Goal: Register for event/course

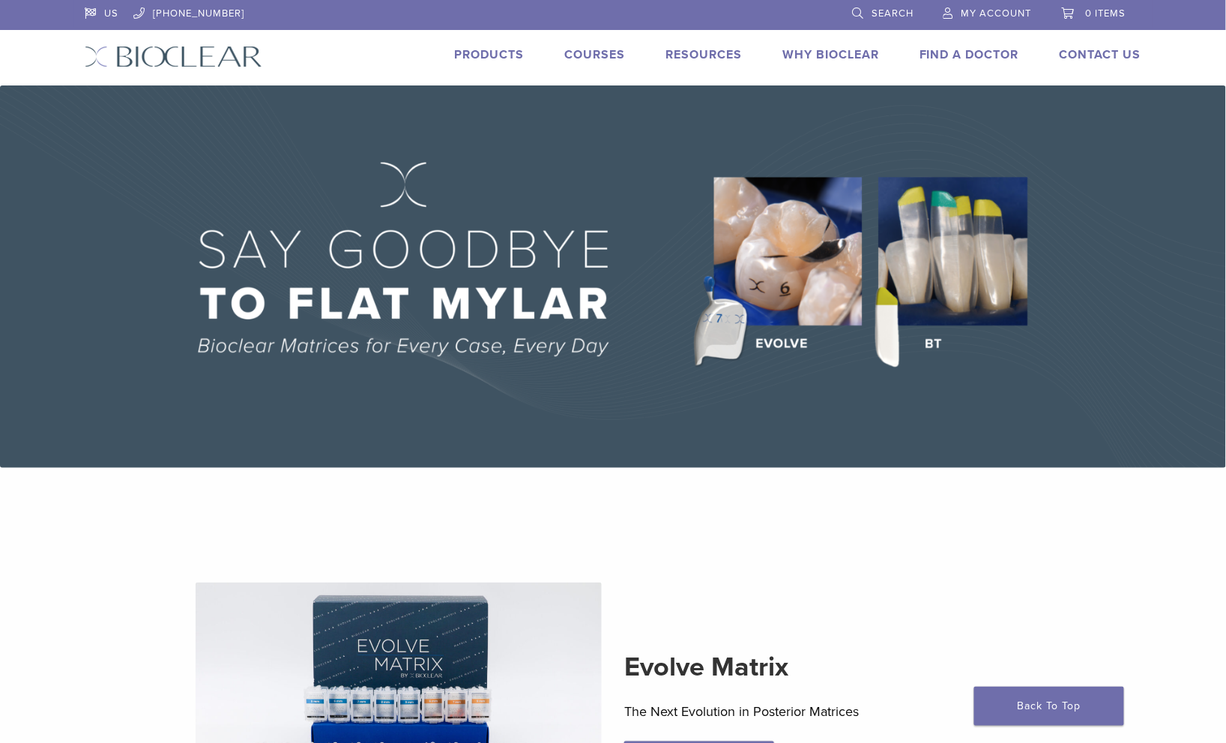
click at [587, 52] on link "Courses" at bounding box center [594, 54] width 61 height 15
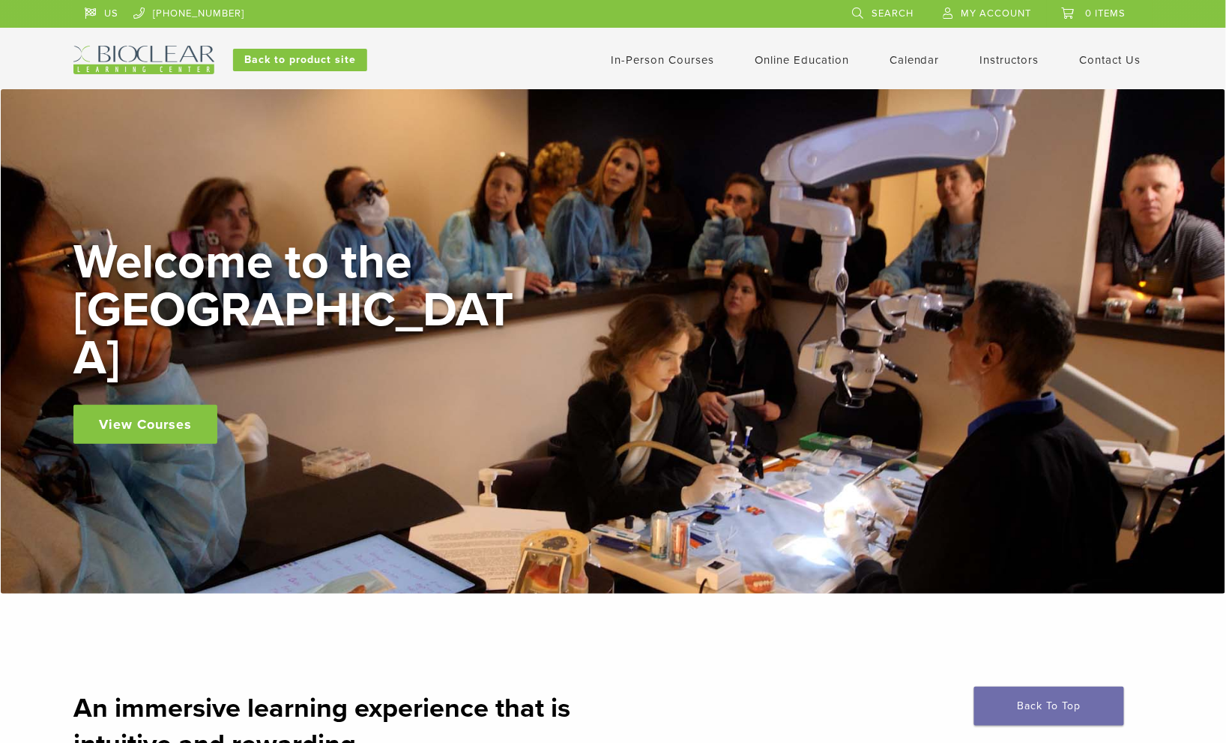
click at [685, 59] on link "In-Person Courses" at bounding box center [662, 59] width 103 height 13
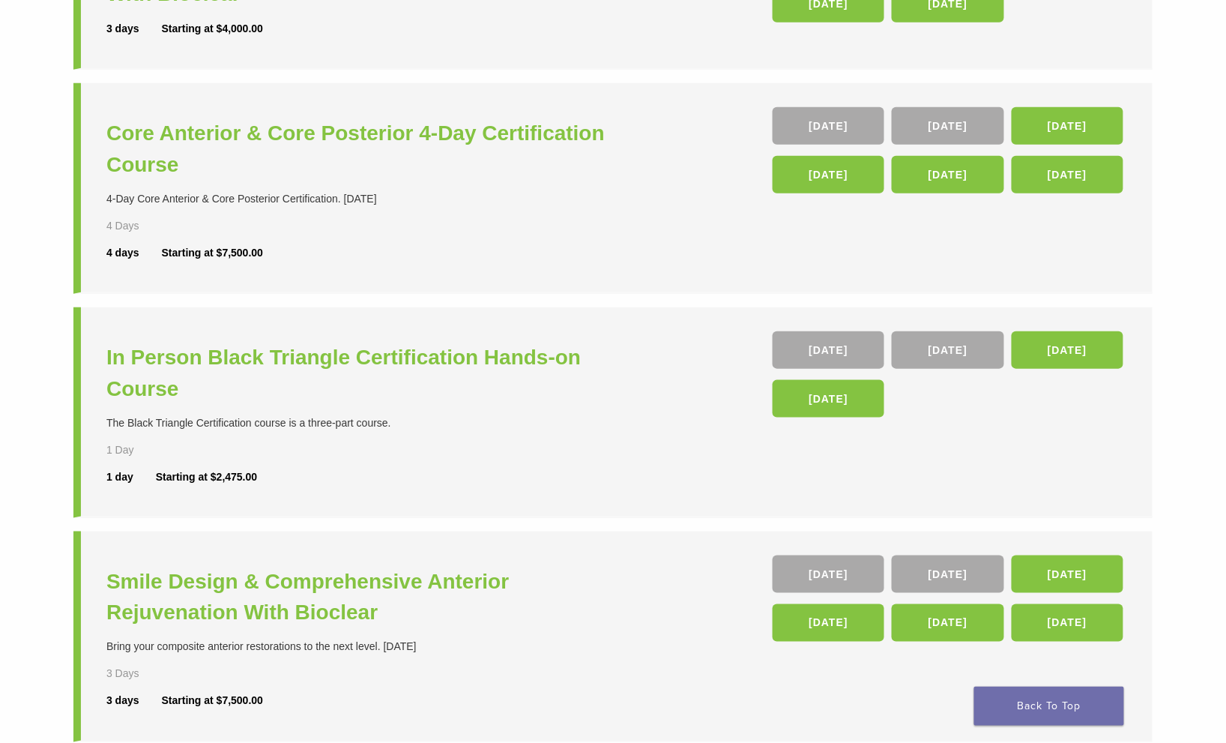
scroll to position [301, 0]
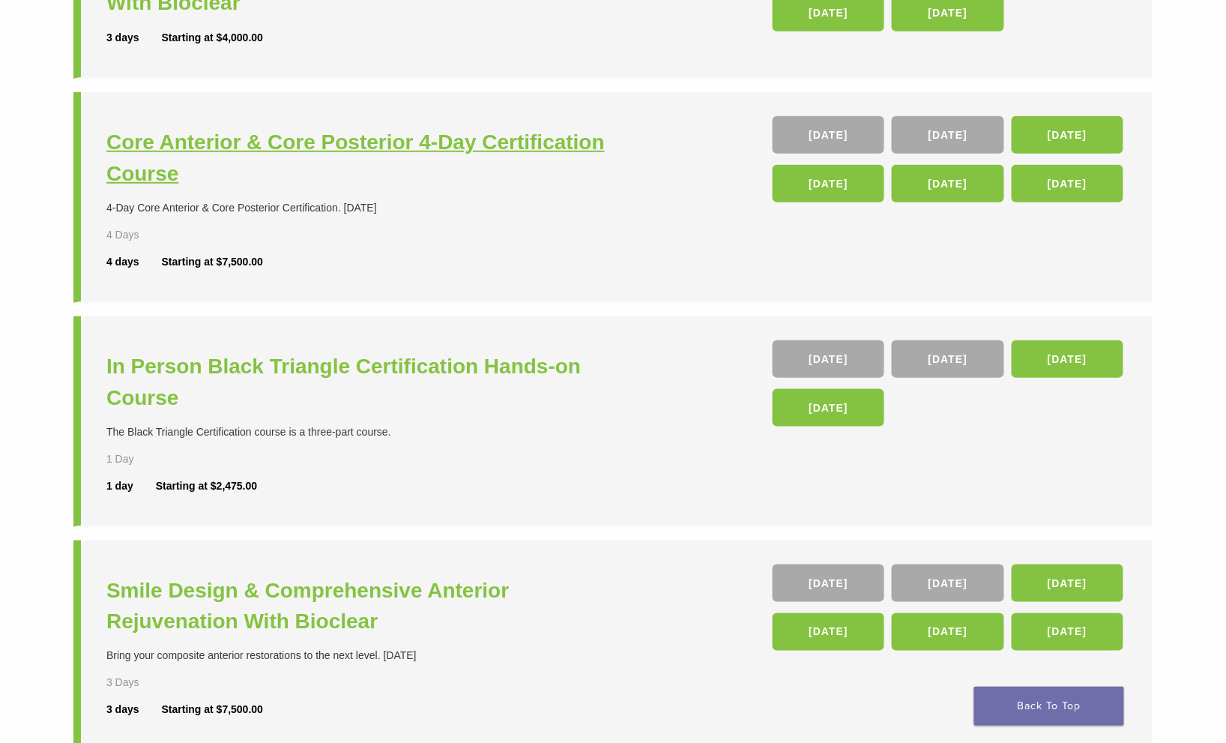
click at [490, 145] on h3 "Core Anterior & Core Posterior 4-Day Certification Course" at bounding box center [361, 158] width 510 height 63
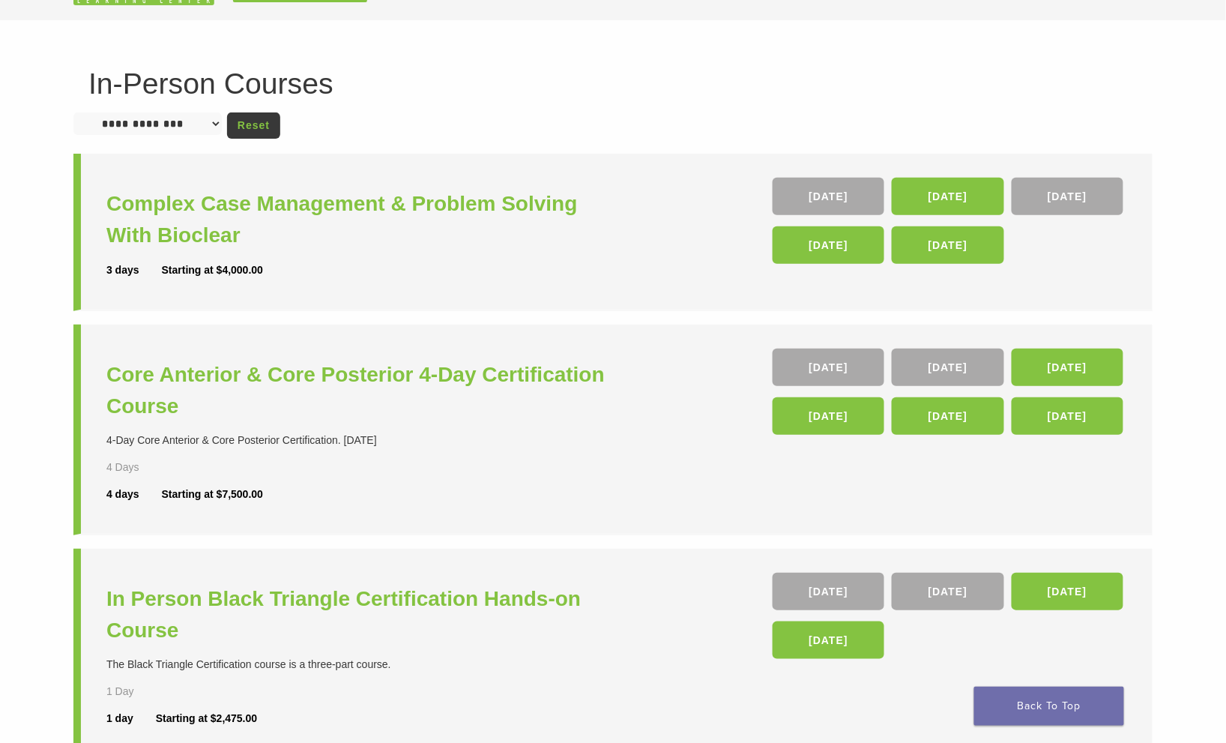
scroll to position [74, 0]
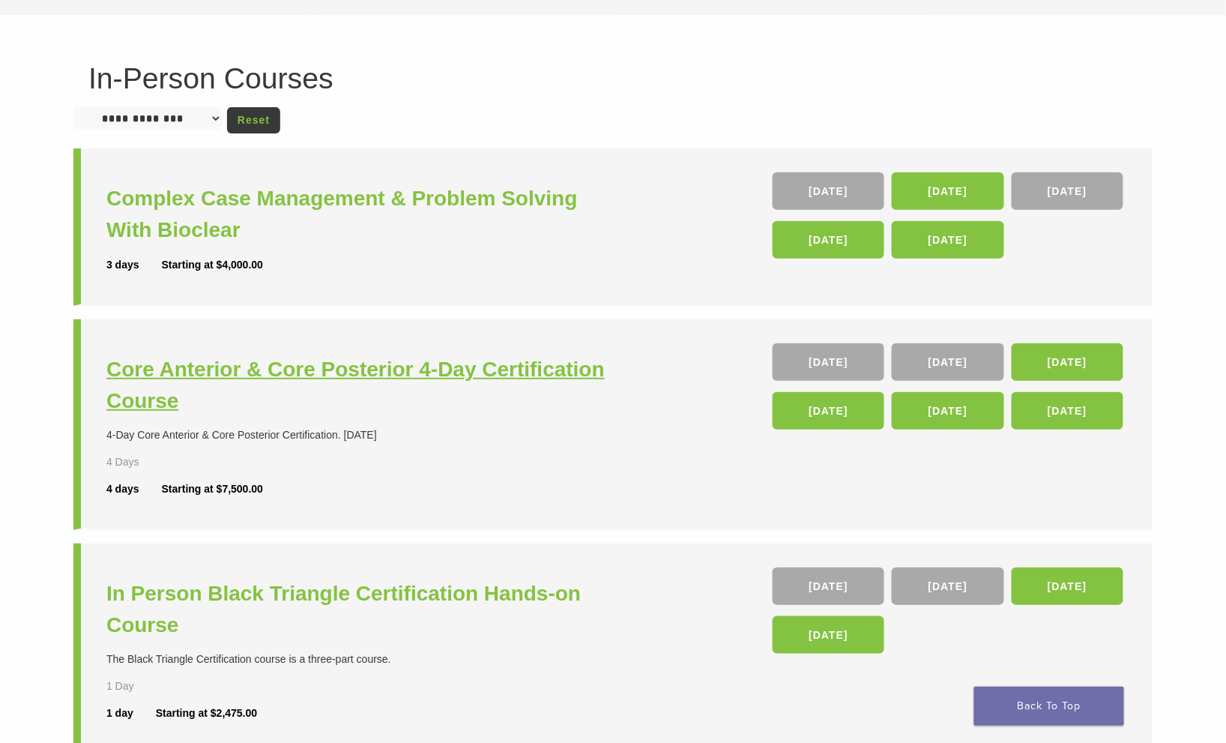
click at [459, 370] on h3 "Core Anterior & Core Posterior 4-Day Certification Course" at bounding box center [361, 385] width 510 height 63
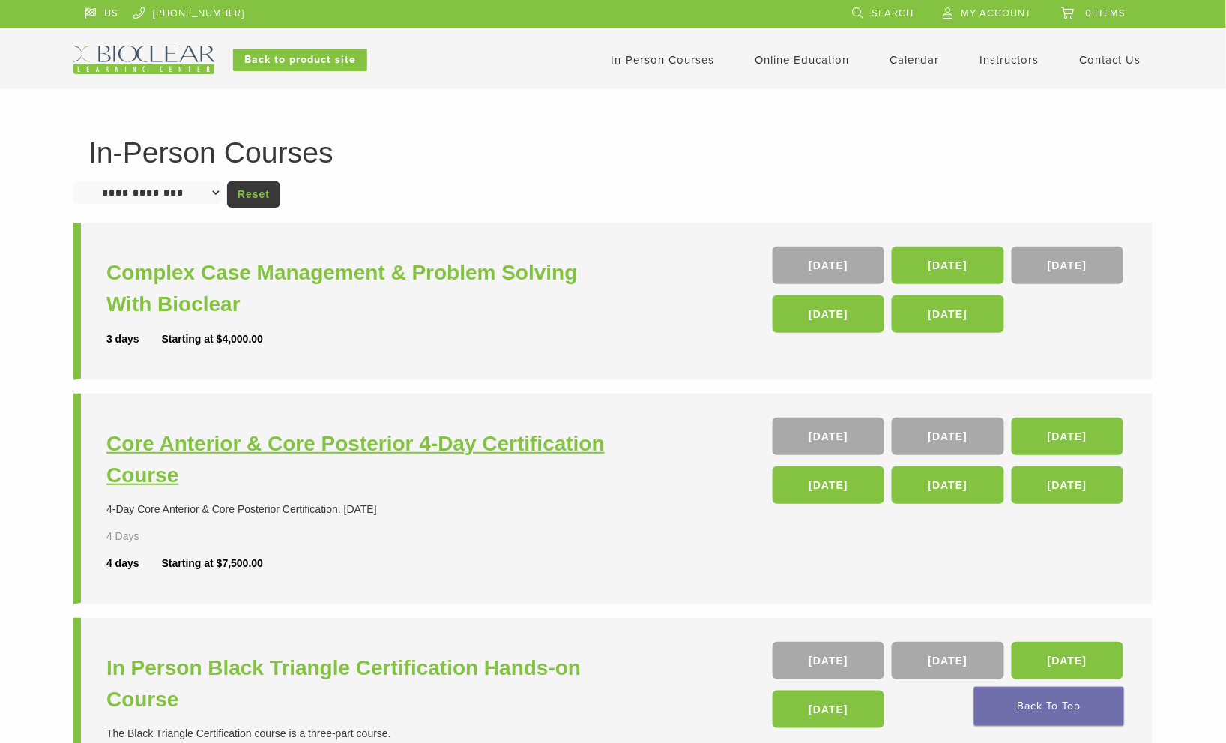
click at [452, 452] on h3 "Core Anterior & Core Posterior 4-Day Certification Course" at bounding box center [361, 459] width 510 height 63
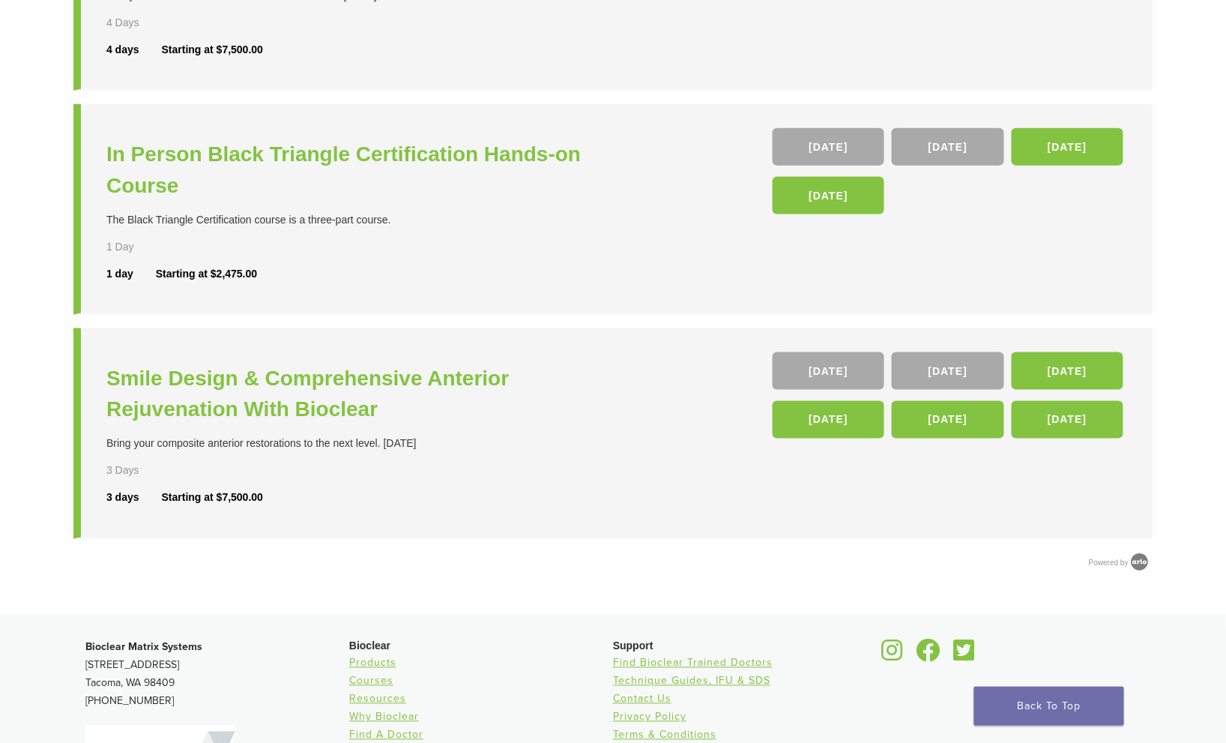
scroll to position [534, 0]
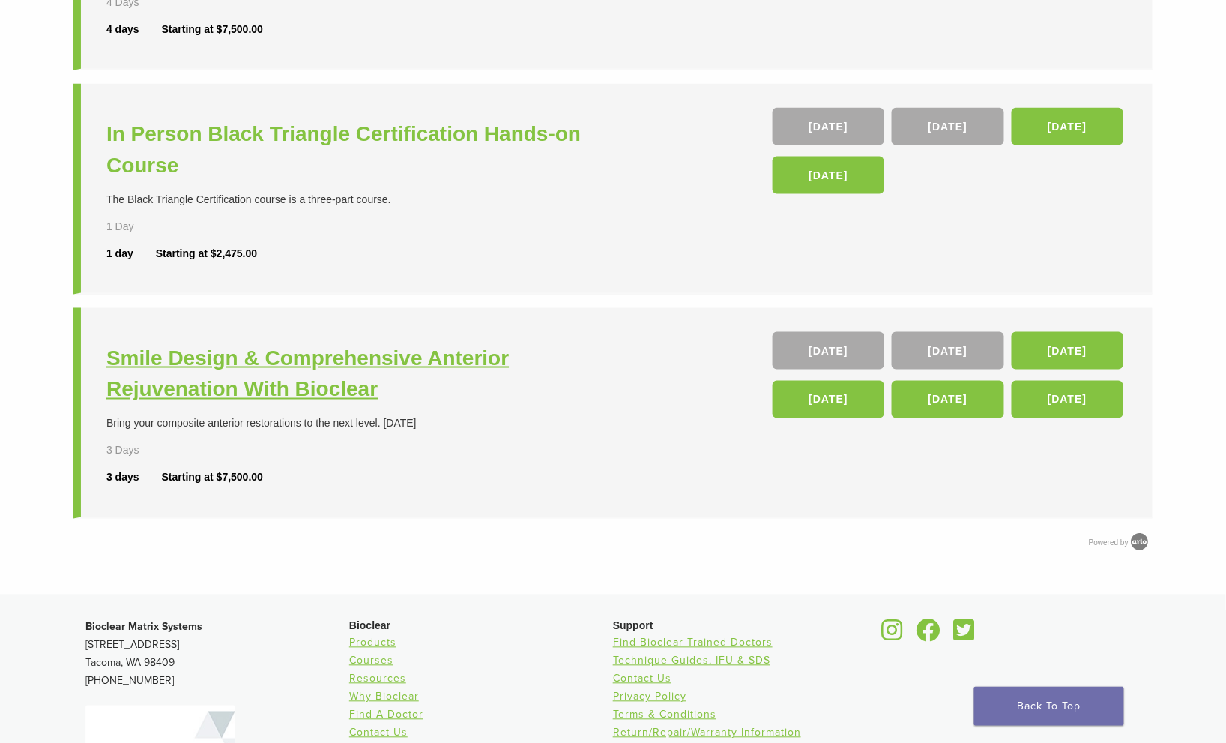
click at [249, 366] on h3 "Smile Design & Comprehensive Anterior Rejuvenation With Bioclear" at bounding box center [361, 374] width 510 height 63
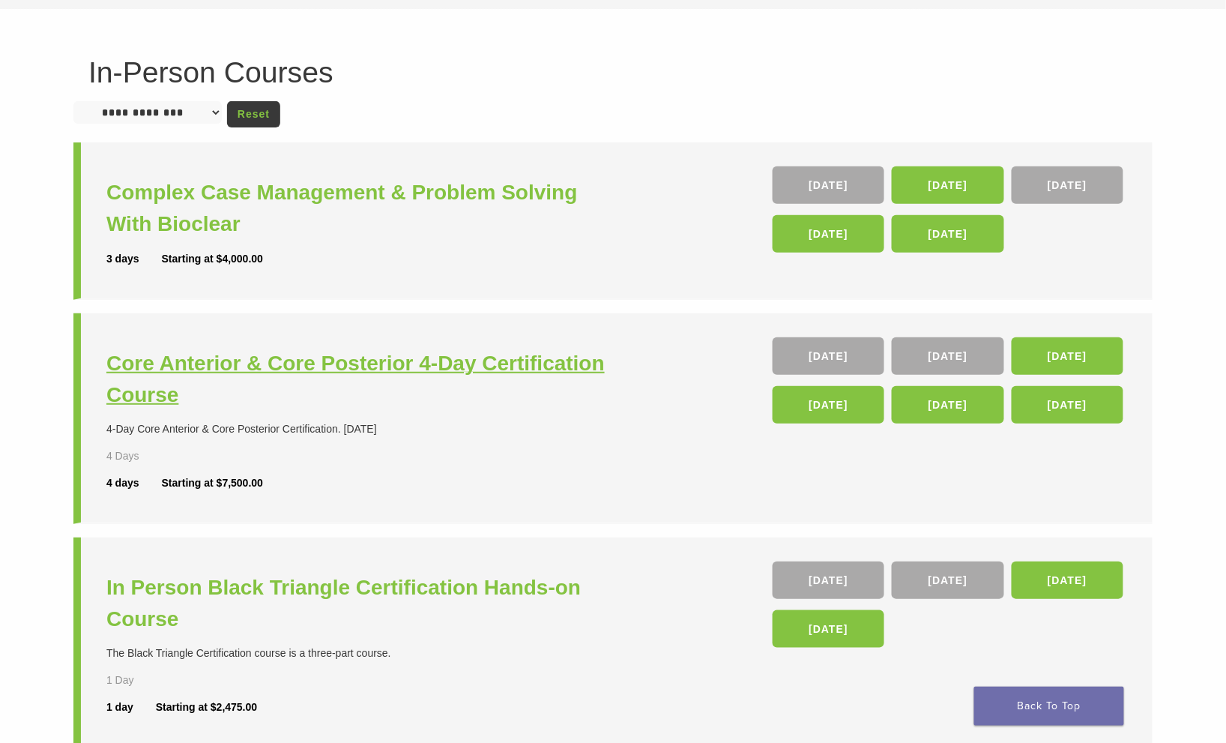
scroll to position [79, 0]
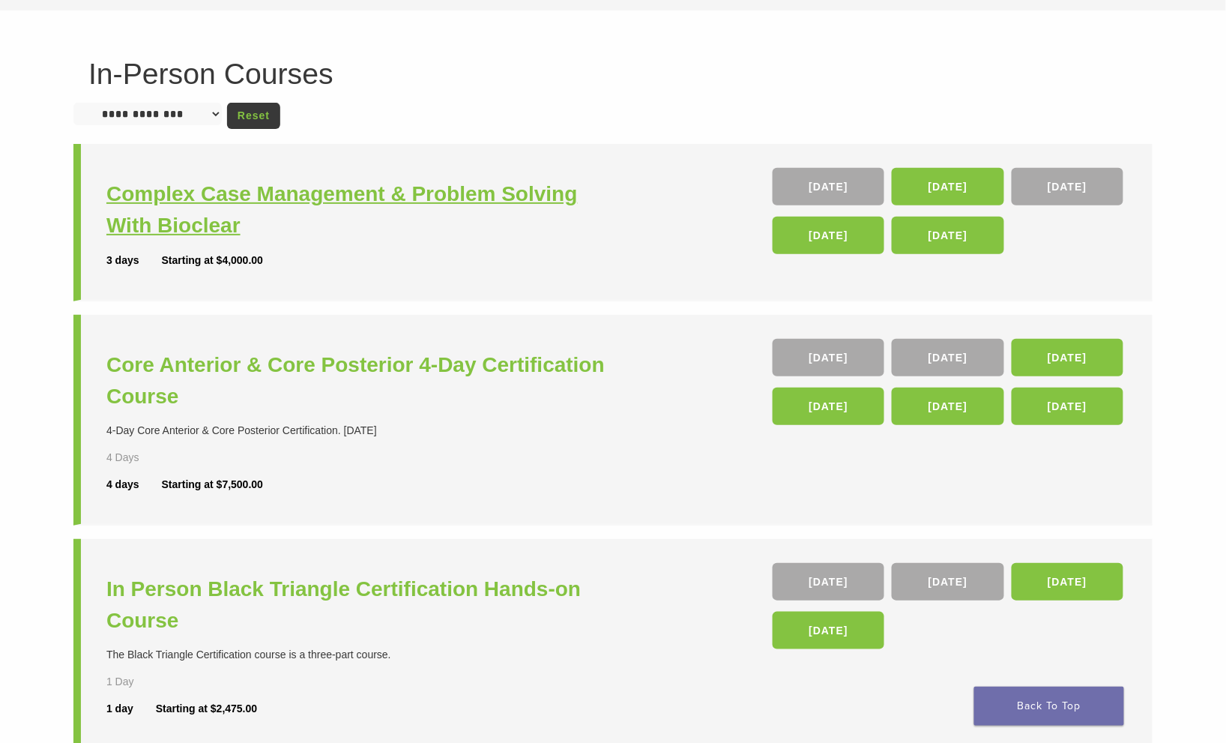
click at [286, 199] on h3 "Complex Case Management & Problem Solving With Bioclear" at bounding box center [361, 209] width 510 height 63
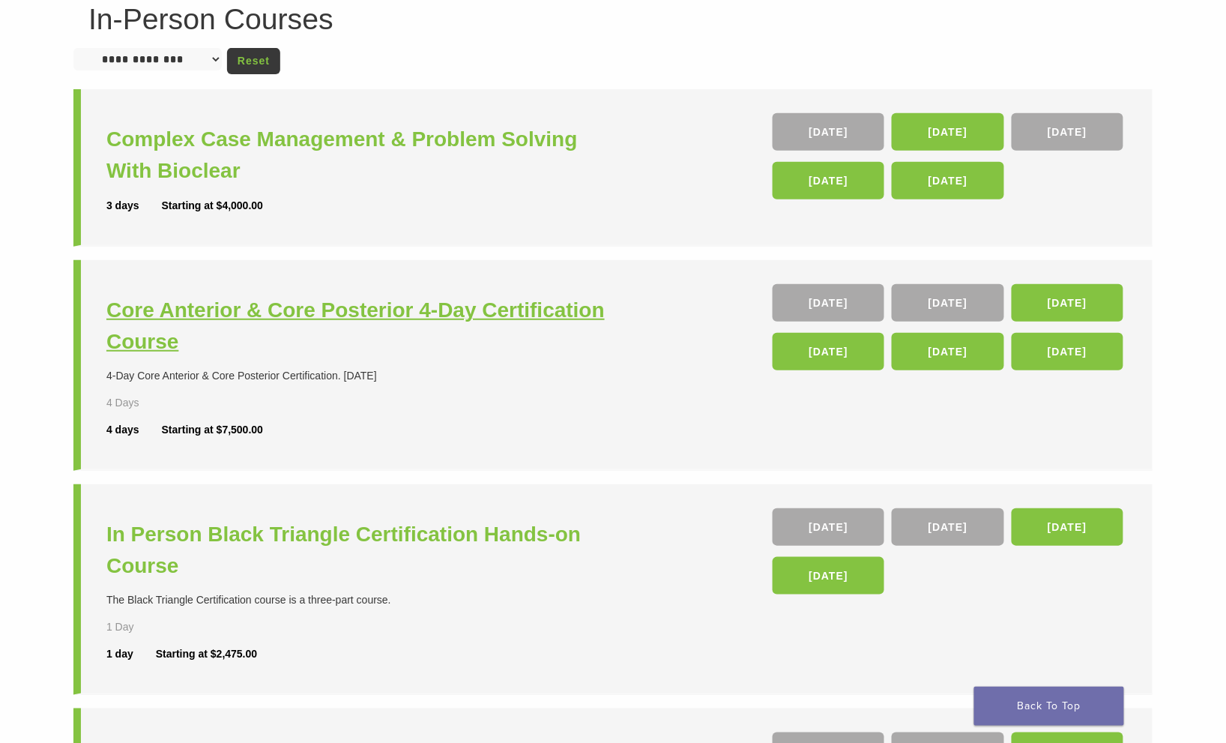
scroll to position [139, 0]
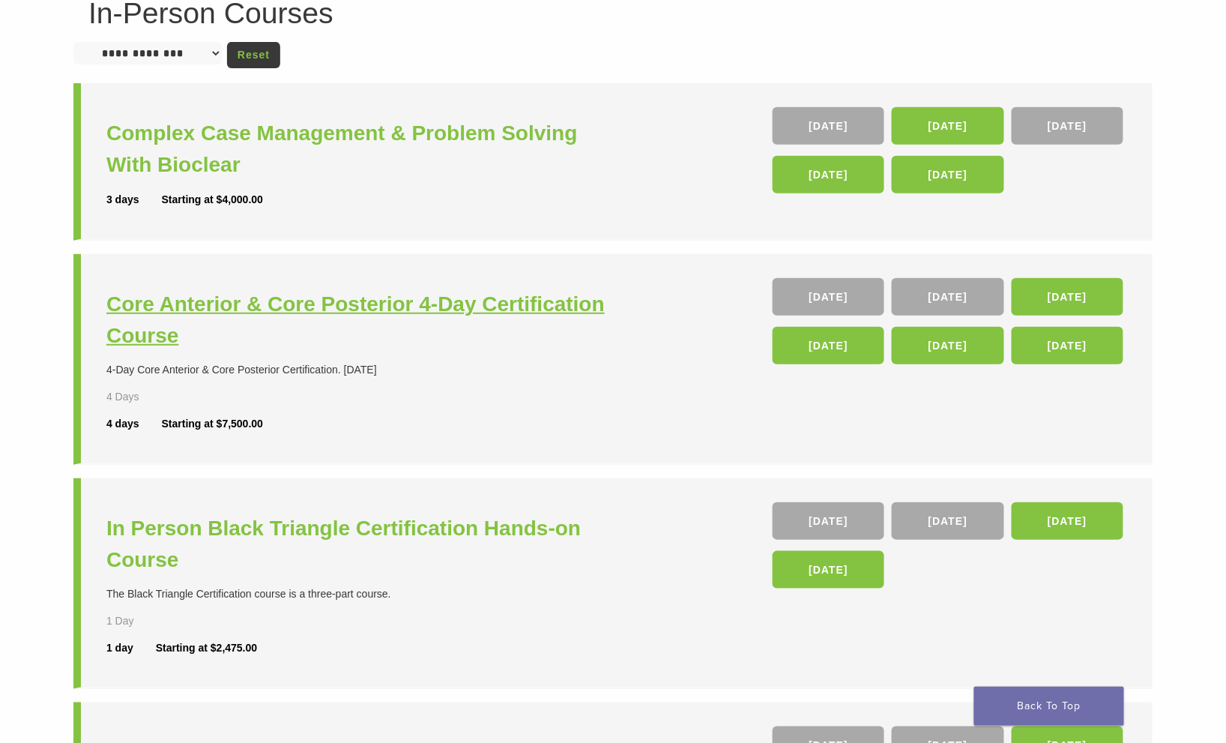
click at [393, 306] on h3 "Core Anterior & Core Posterior 4-Day Certification Course" at bounding box center [361, 320] width 510 height 63
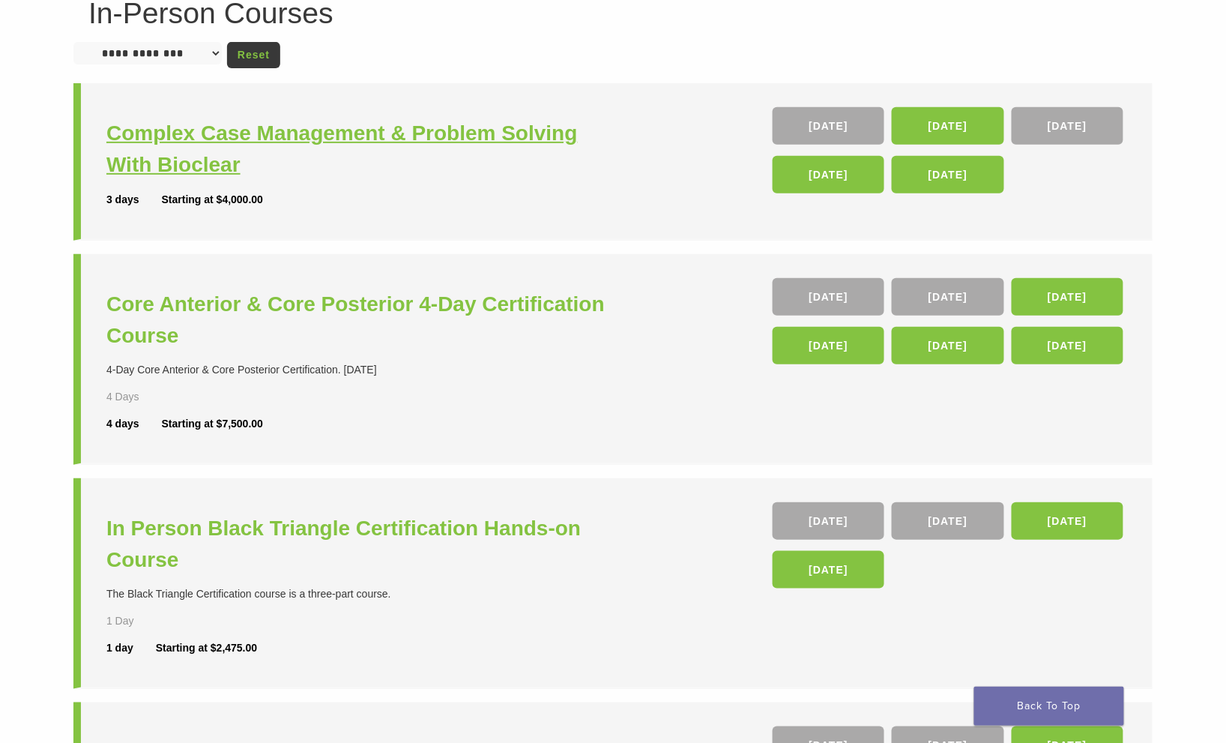
click at [136, 151] on h3 "Complex Case Management & Problem Solving With Bioclear" at bounding box center [361, 149] width 510 height 63
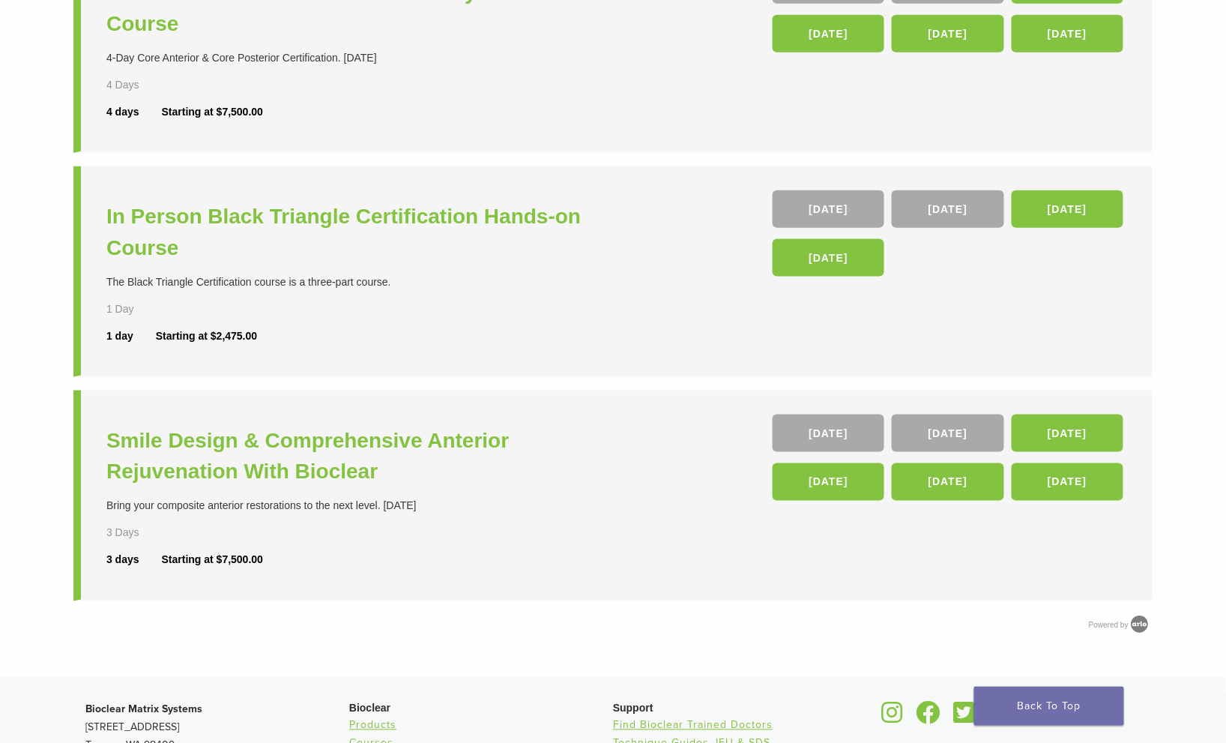
scroll to position [462, 0]
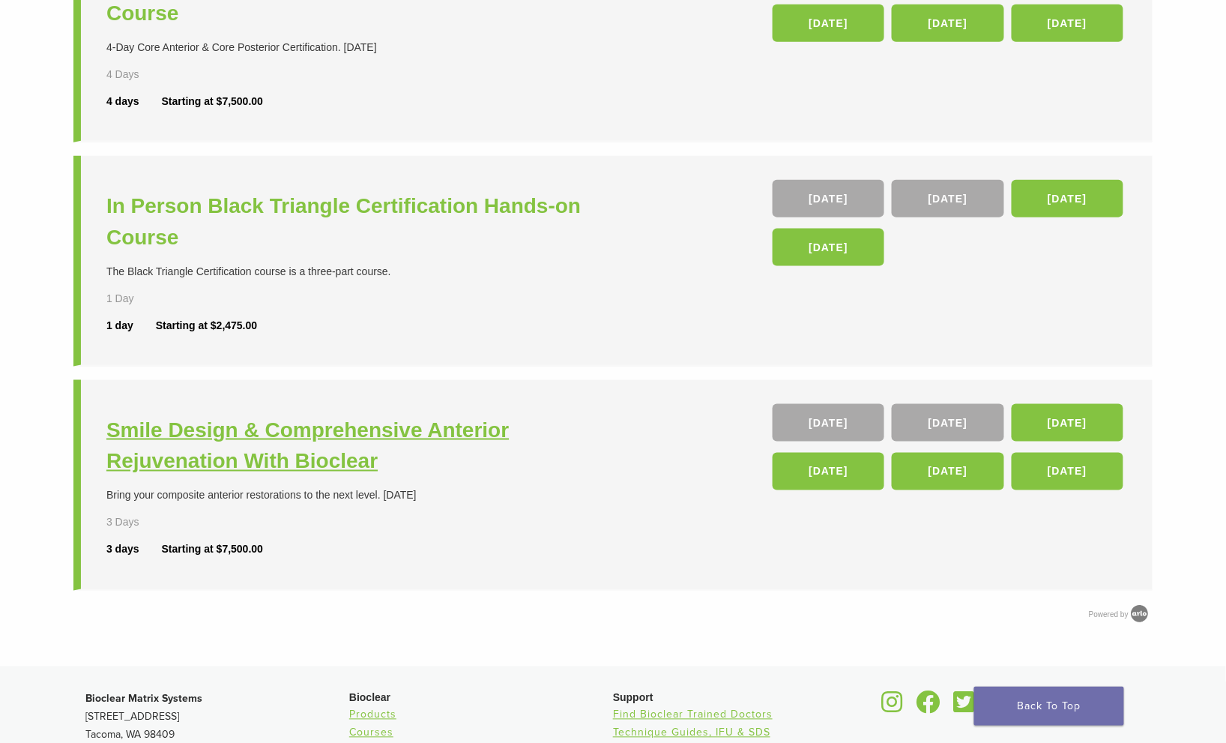
click at [283, 441] on h3 "Smile Design & Comprehensive Anterior Rejuvenation With Bioclear" at bounding box center [361, 446] width 510 height 63
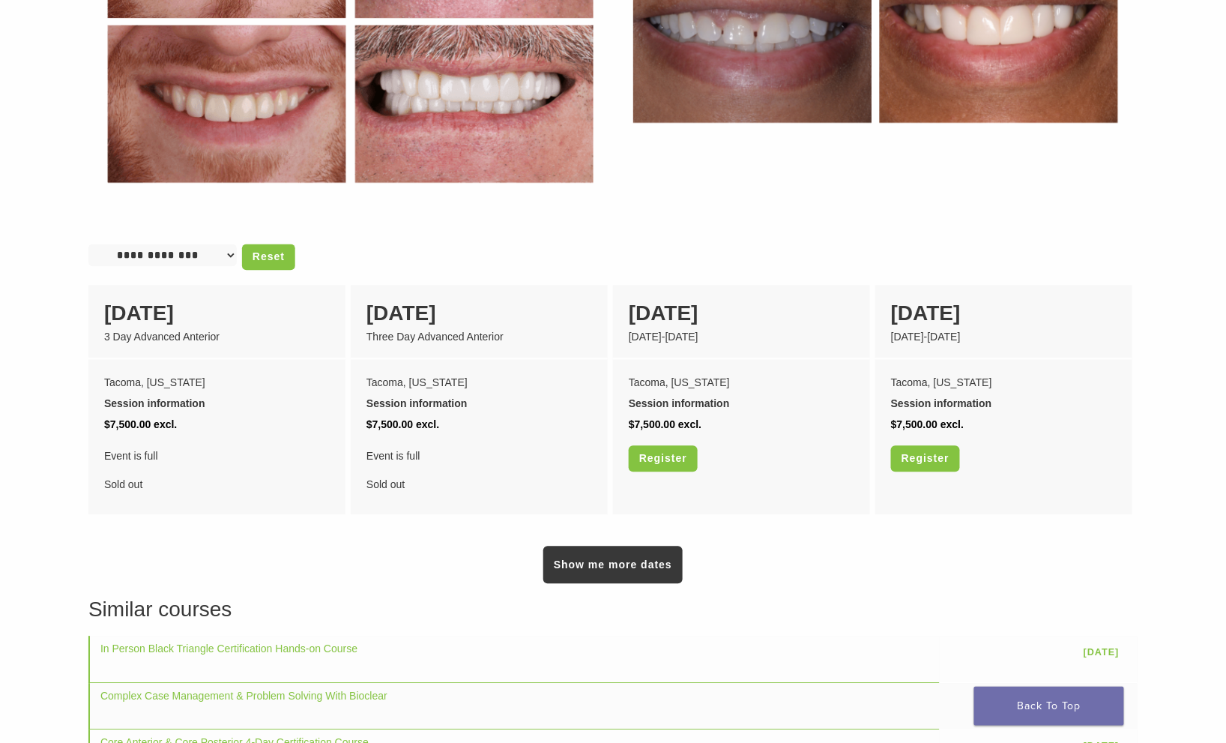
scroll to position [914, 0]
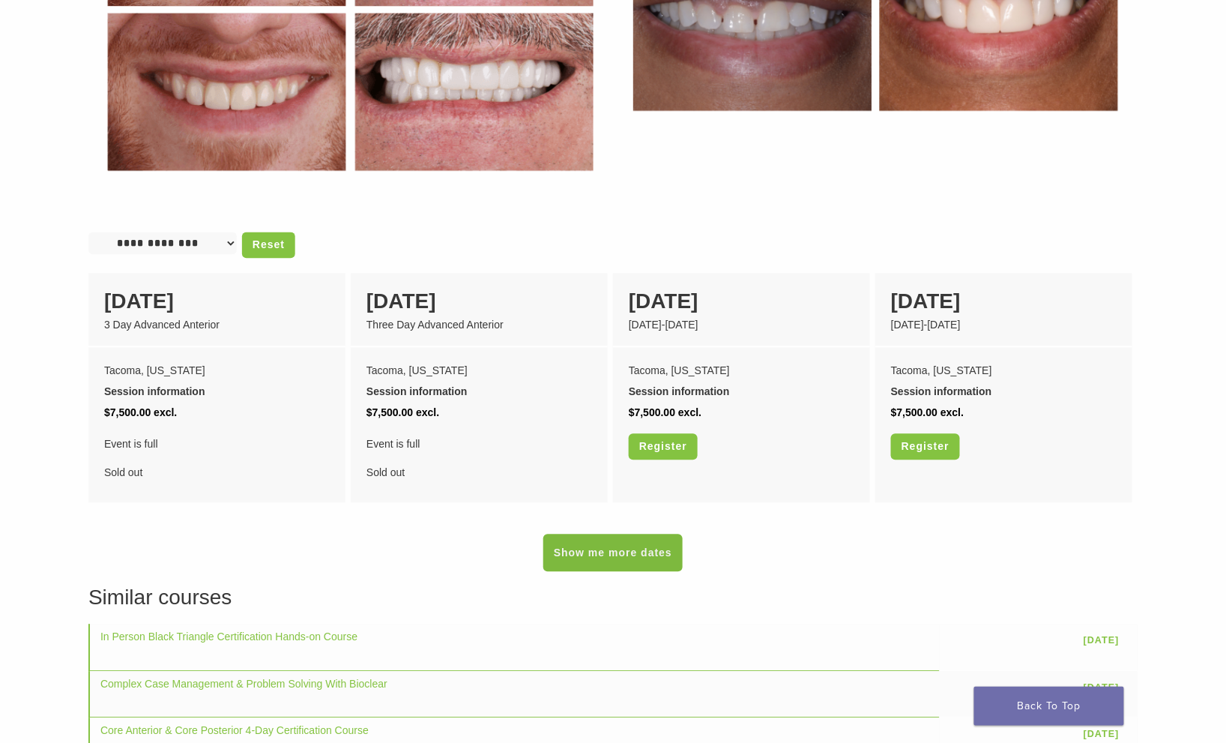
click at [611, 534] on link "Show me more dates" at bounding box center [612, 552] width 139 height 37
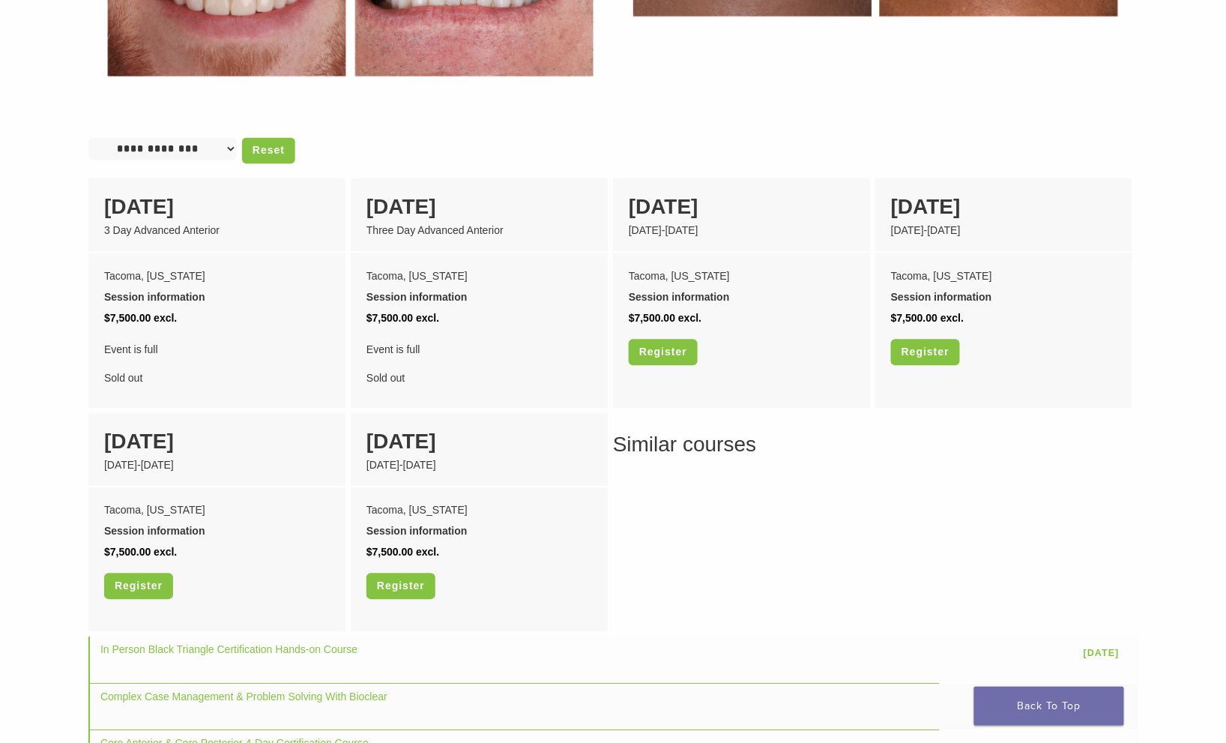
scroll to position [1012, 0]
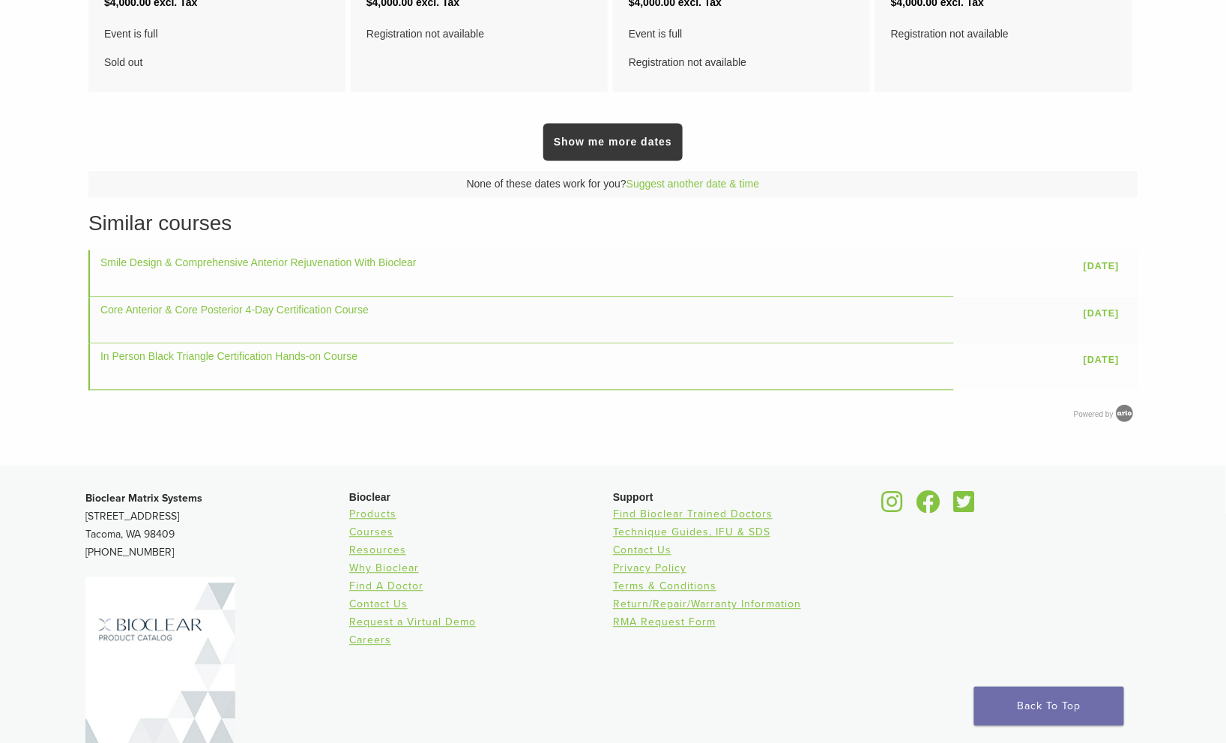
scroll to position [806, 0]
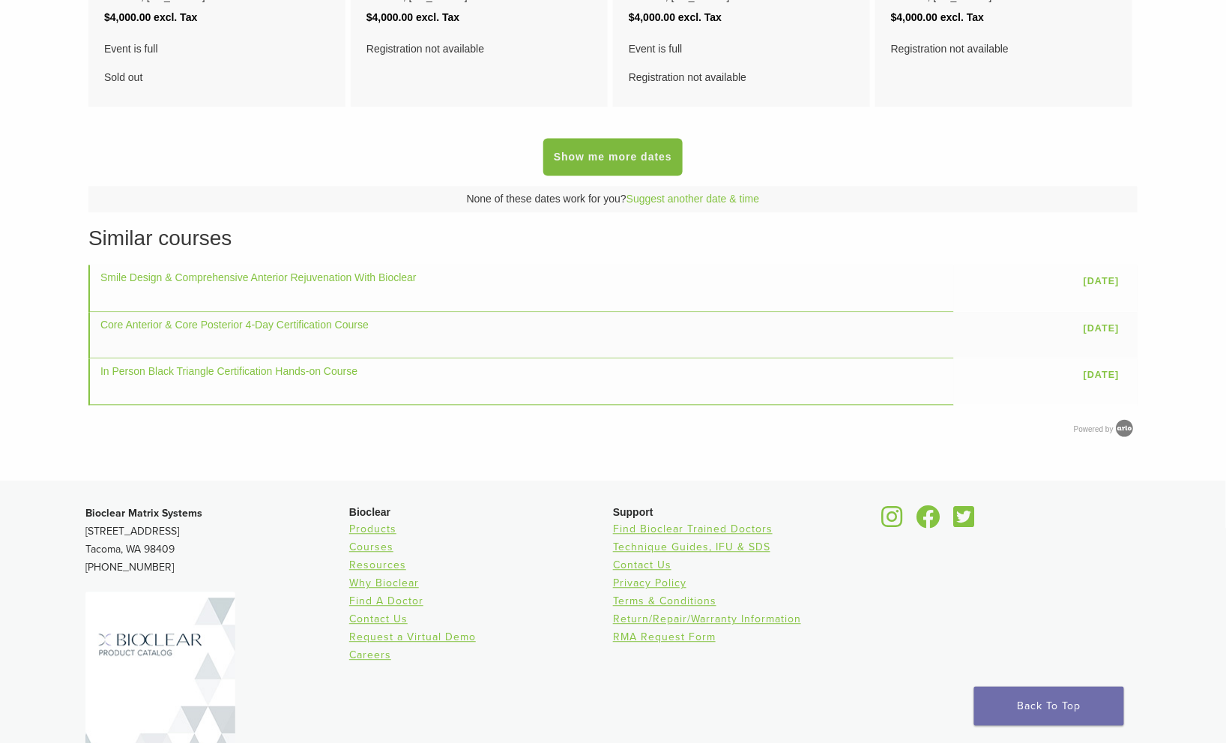
click at [635, 158] on link "Show me more dates" at bounding box center [612, 157] width 139 height 37
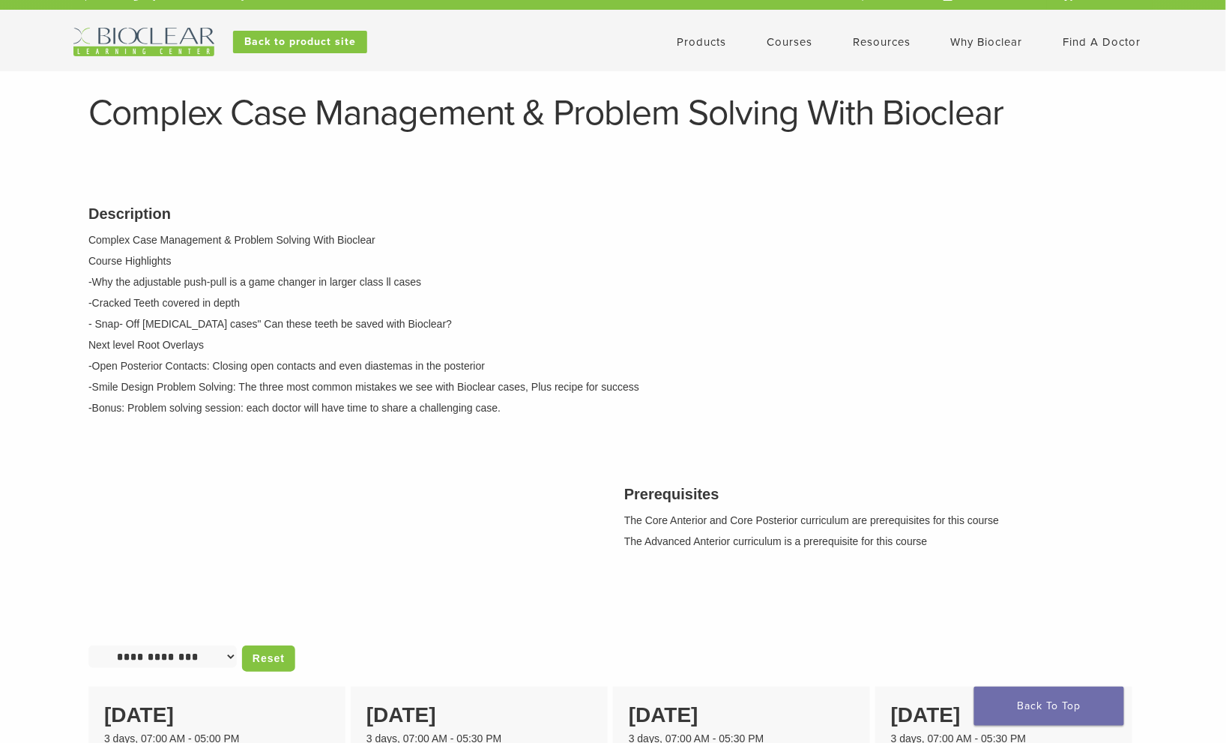
scroll to position [0, 0]
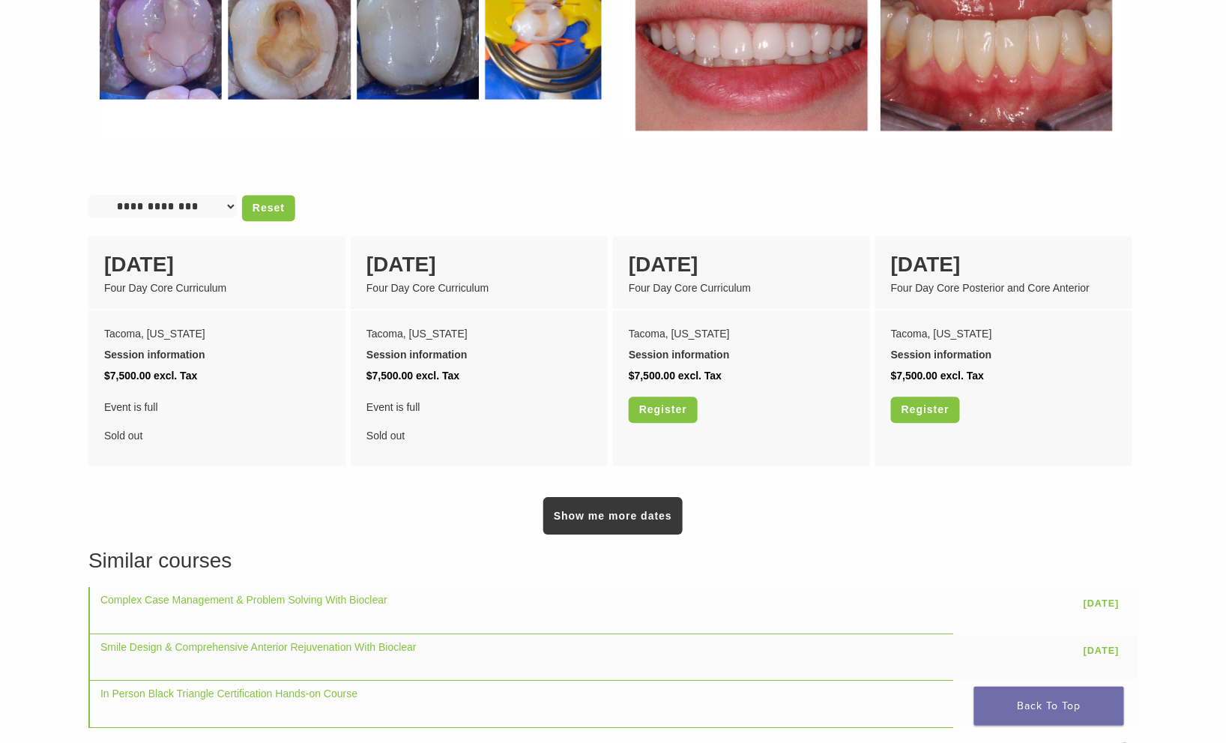
scroll to position [1124, 0]
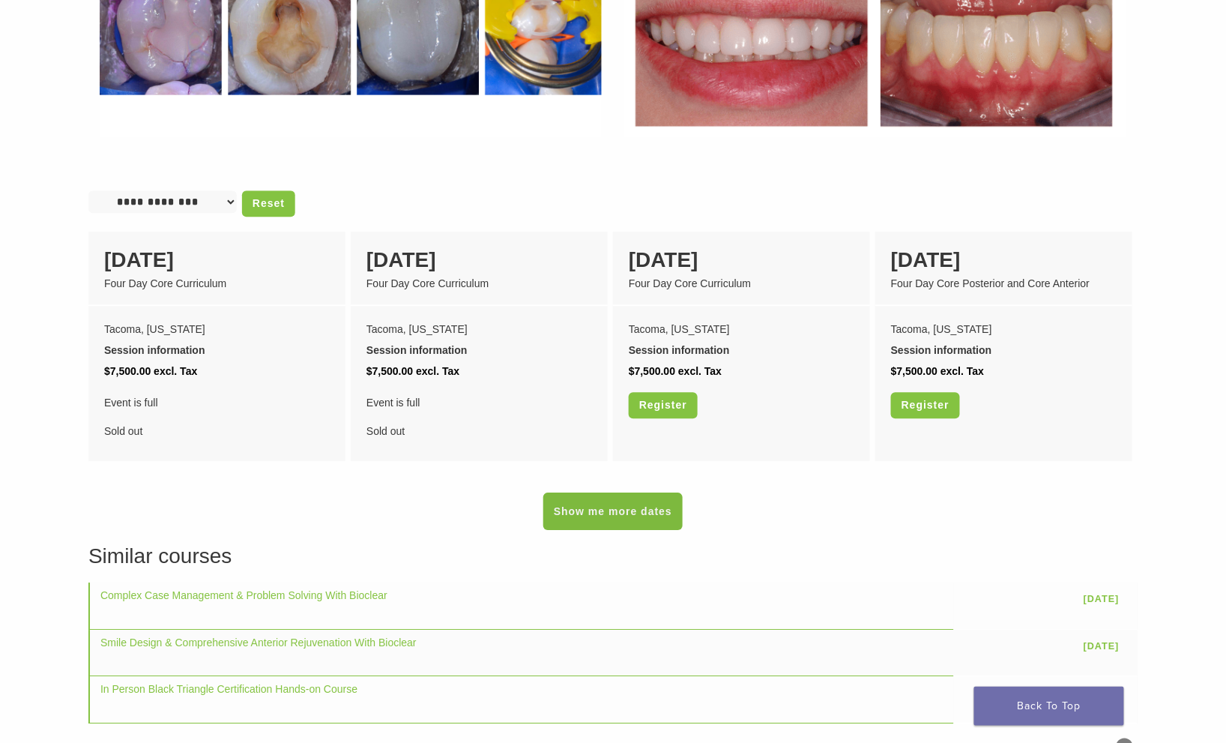
click at [622, 508] on link "Show me more dates" at bounding box center [612, 510] width 139 height 37
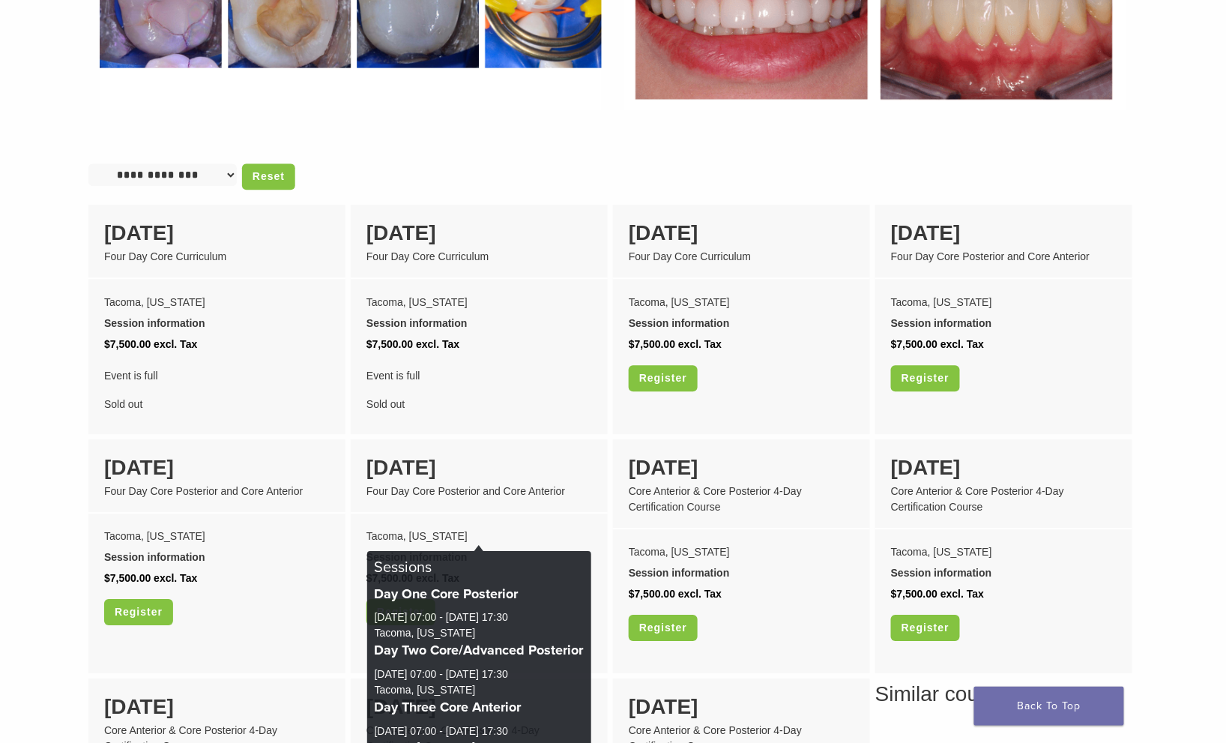
scroll to position [1141, 0]
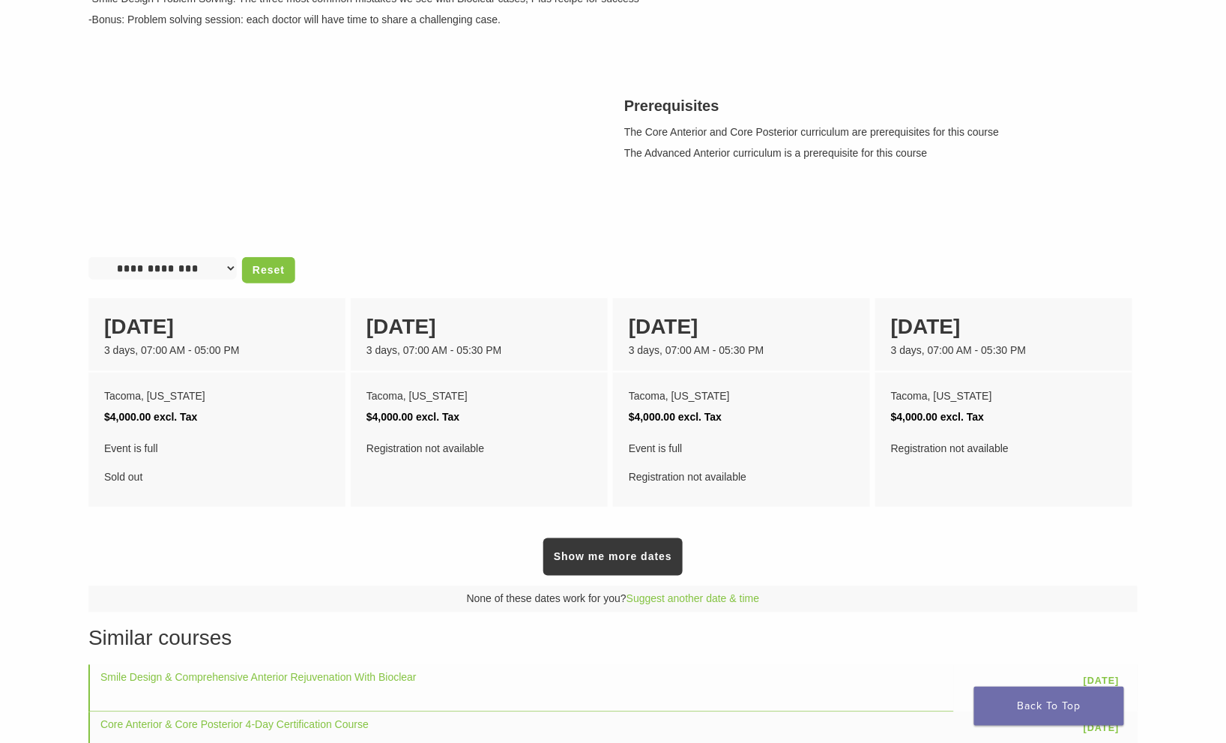
scroll to position [582, 0]
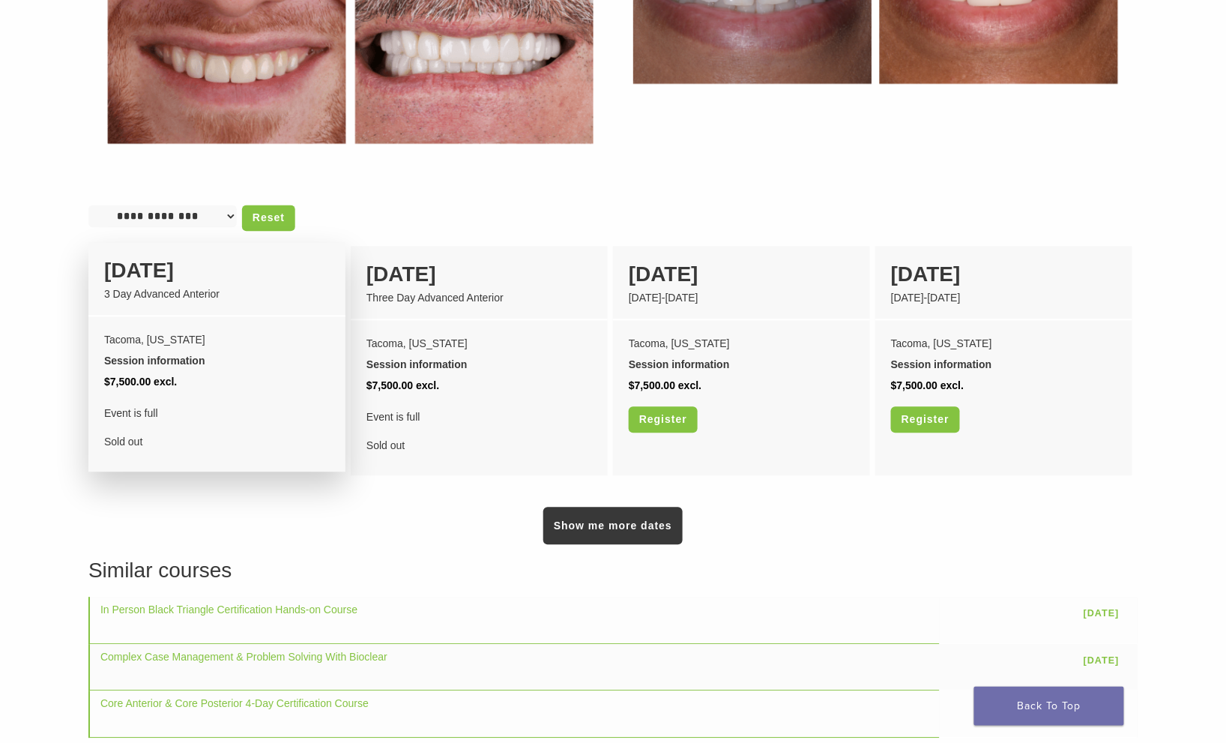
scroll to position [953, 0]
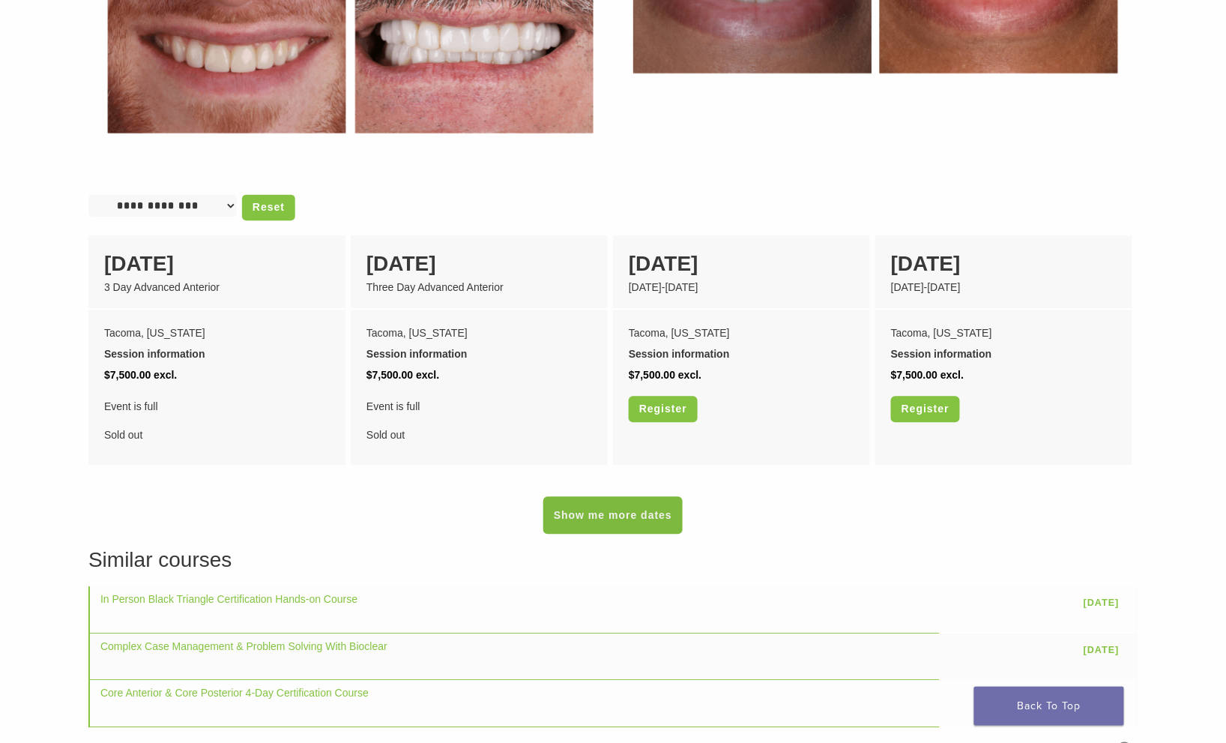
click at [585, 496] on link "Show me more dates" at bounding box center [612, 514] width 139 height 37
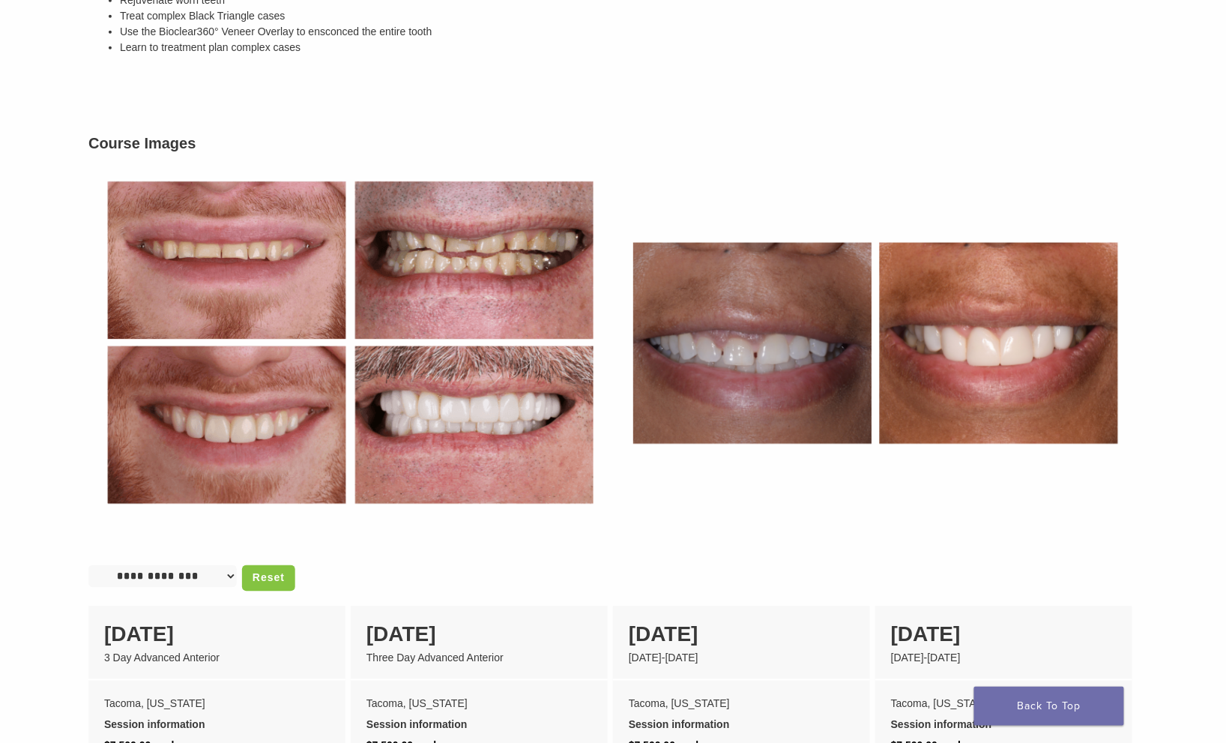
scroll to position [0, 0]
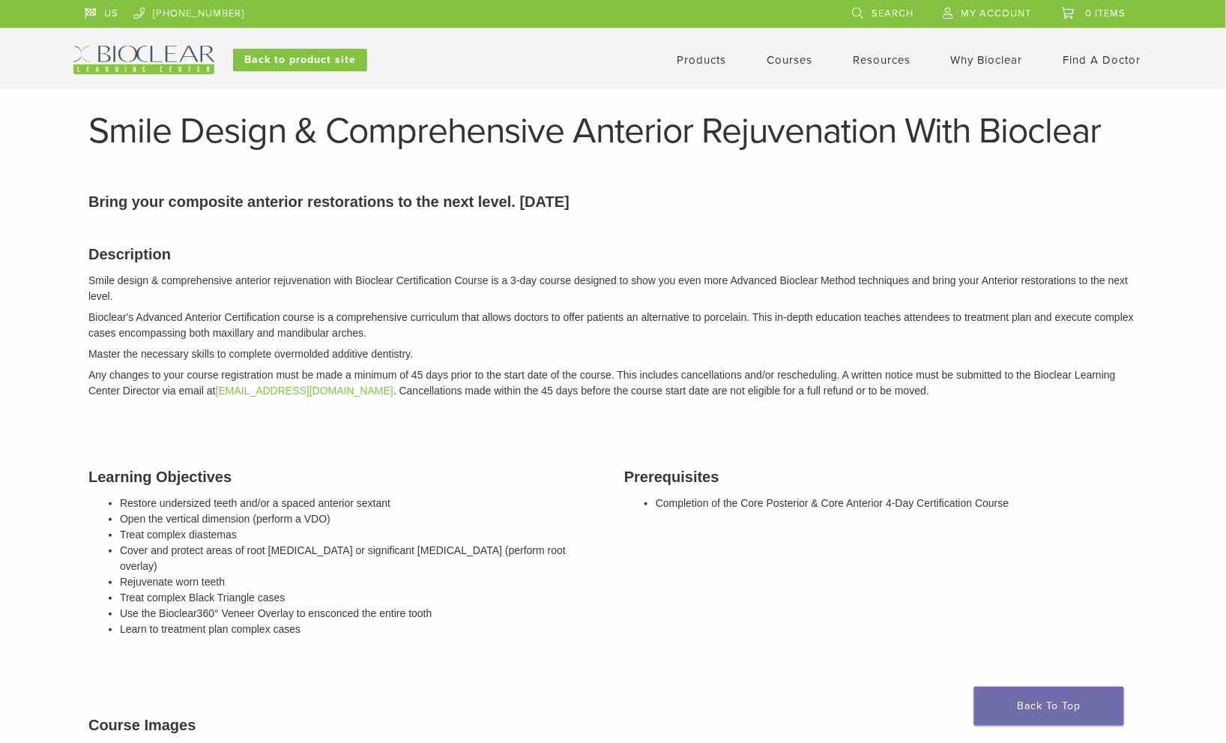
click at [160, 57] on img at bounding box center [143, 60] width 141 height 28
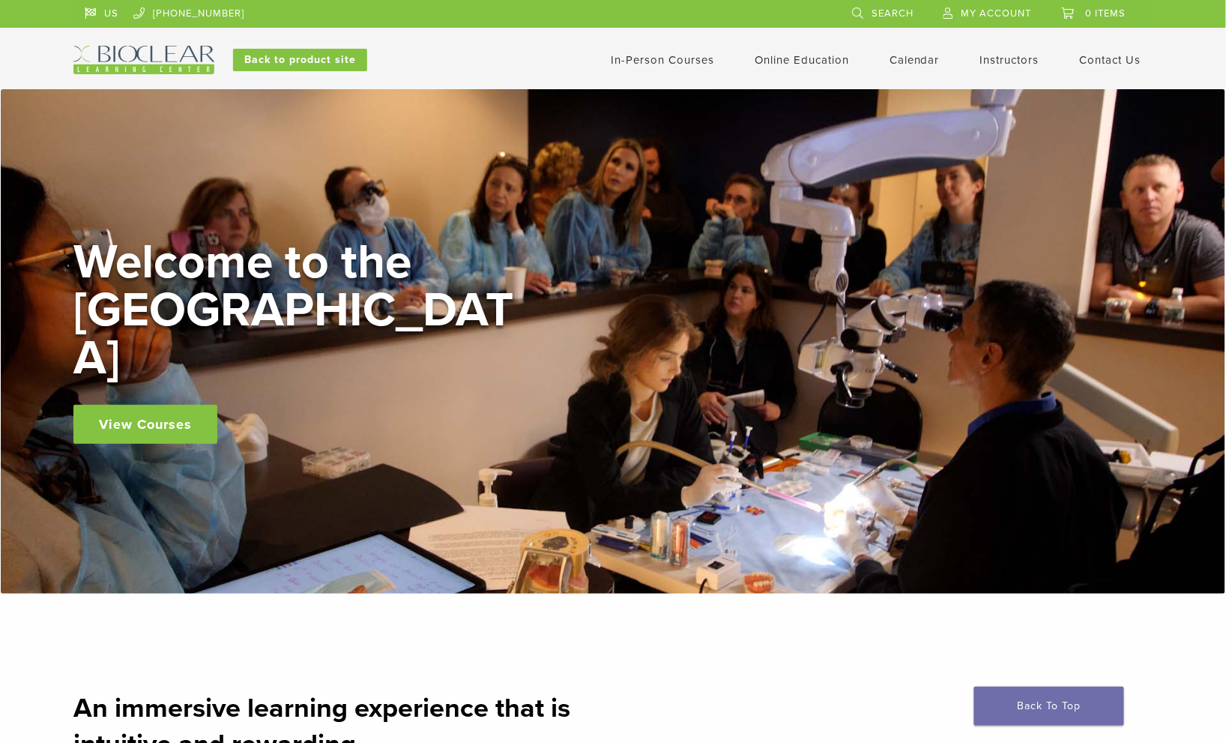
click at [269, 9] on li at bounding box center [544, 14] width 570 height 28
